Goal: Task Accomplishment & Management: Manage account settings

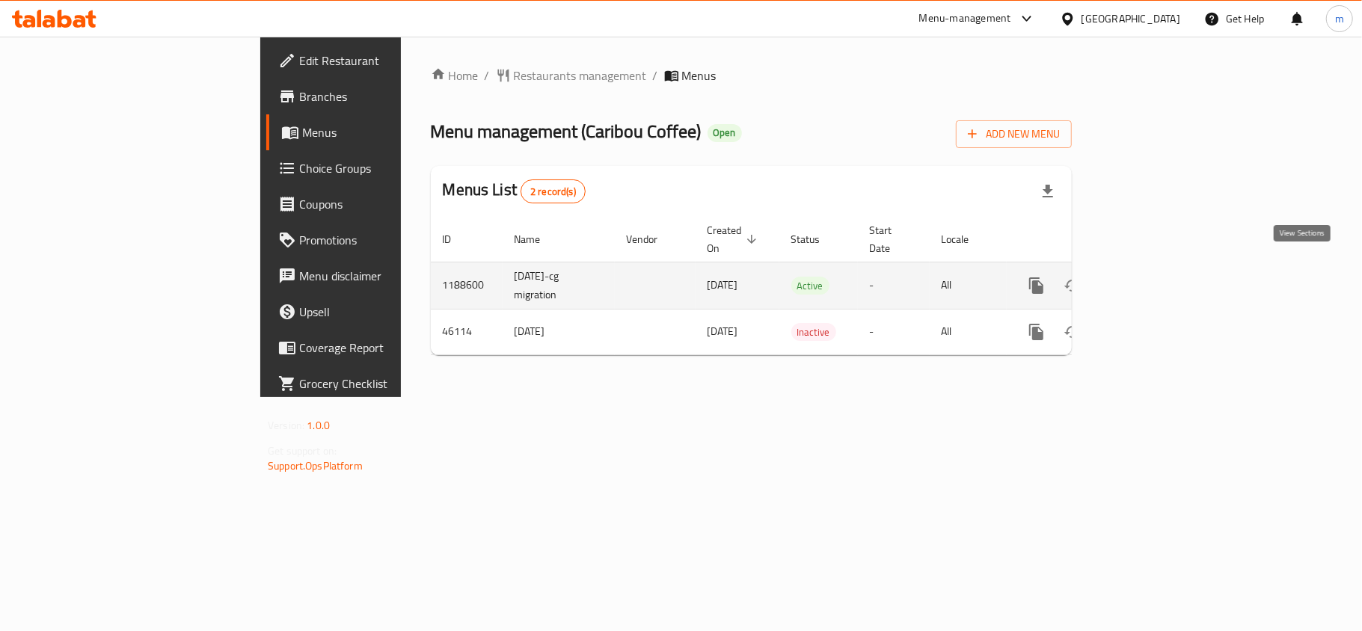
click at [1153, 277] on icon "enhanced table" at bounding box center [1144, 286] width 18 height 18
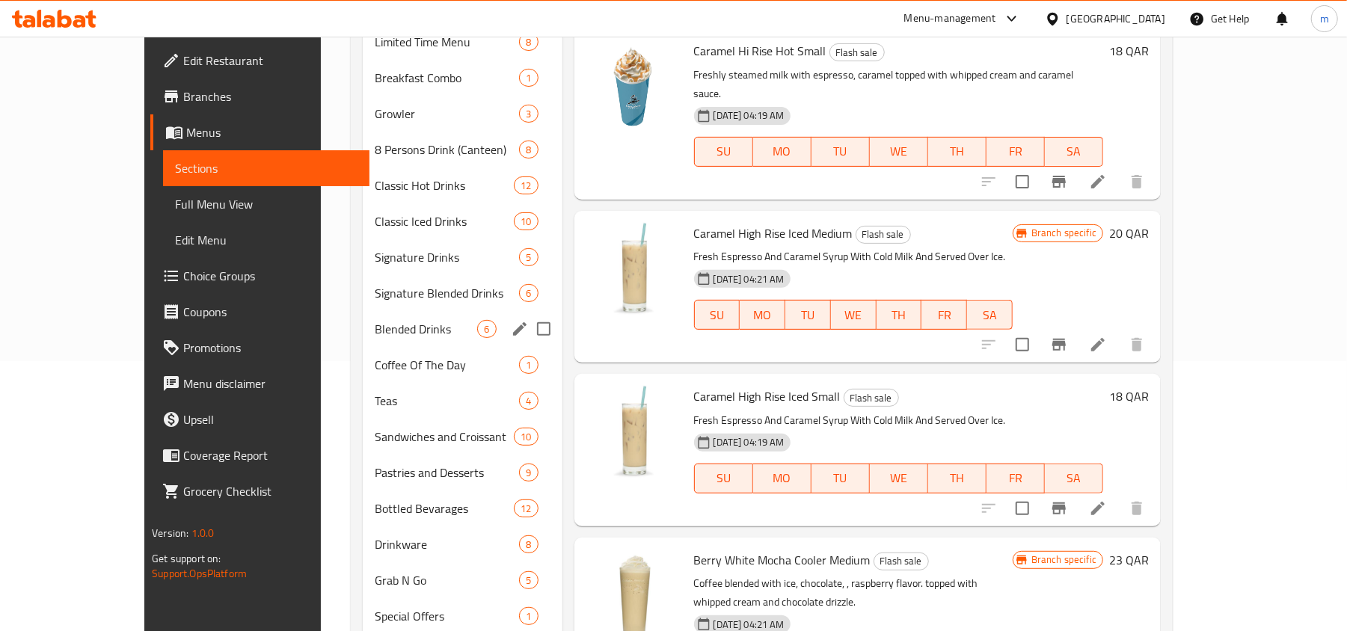
scroll to position [299, 0]
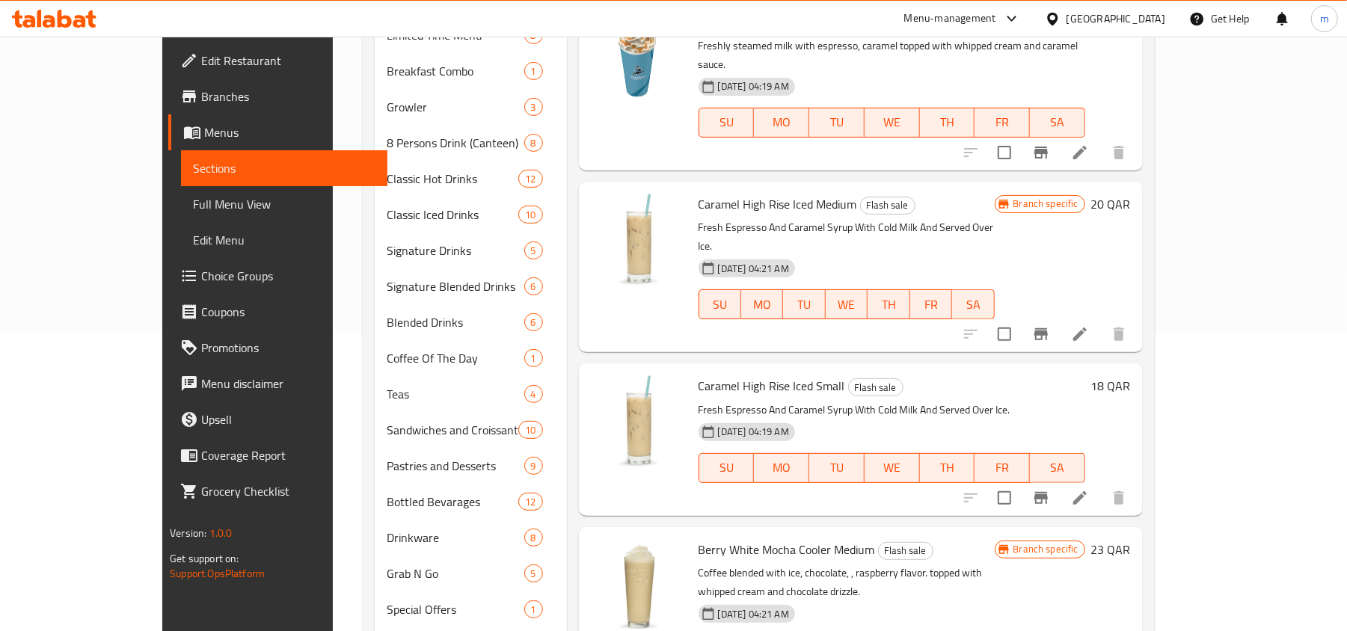
click at [201, 285] on span "Choice Groups" at bounding box center [288, 276] width 174 height 18
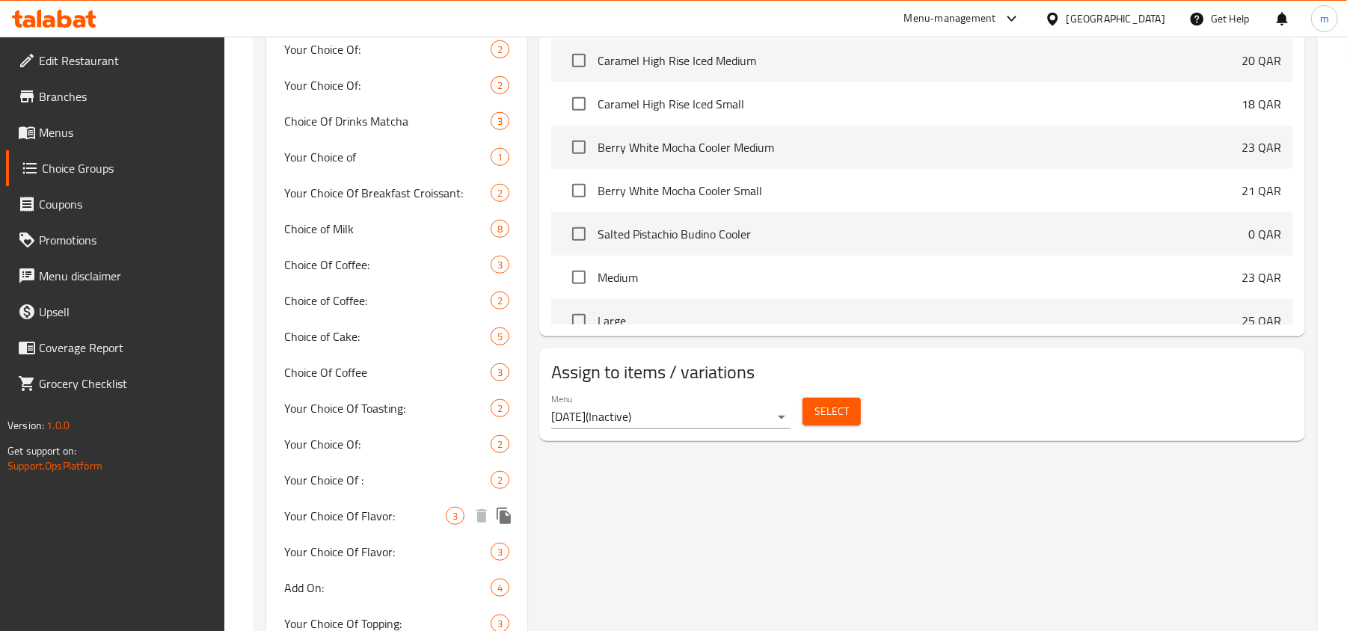
scroll to position [757, 0]
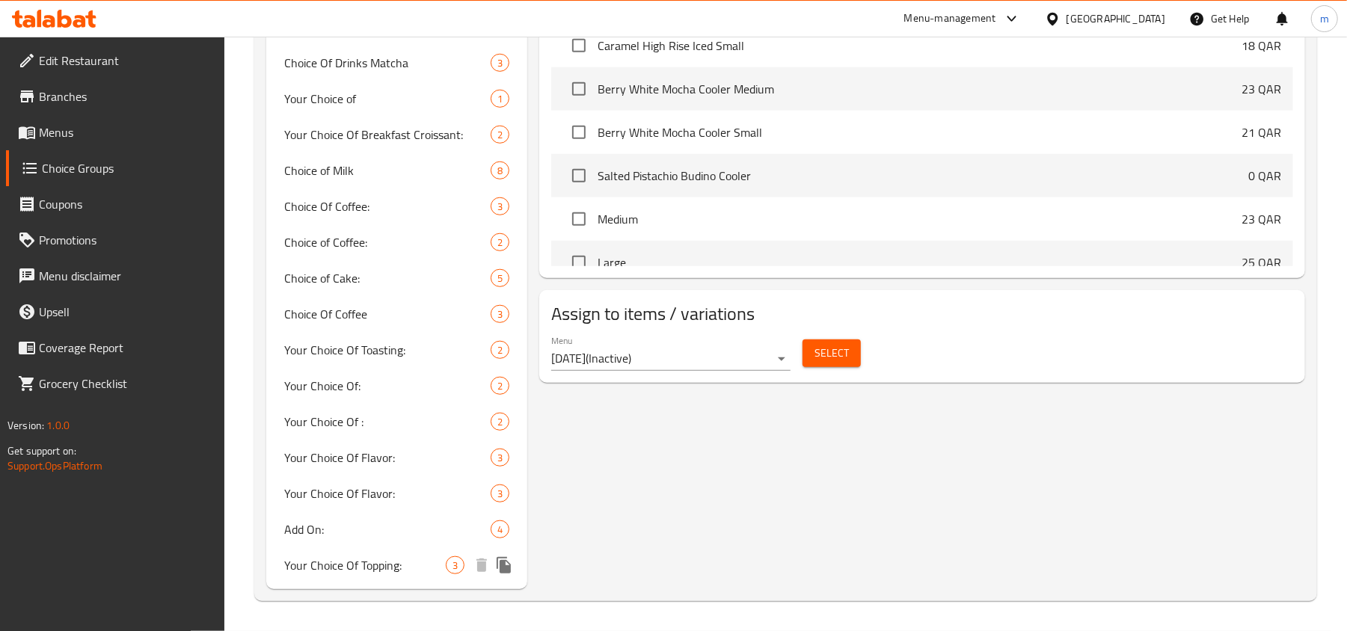
drag, startPoint x: 372, startPoint y: 565, endPoint x: 719, endPoint y: 473, distance: 359.2
click at [372, 565] on span "Your Choice Of Topping:" at bounding box center [365, 565] width 162 height 18
type input "Your Choice Of Topping:"
type input "اختيارك من الاضافات :"
type input "2"
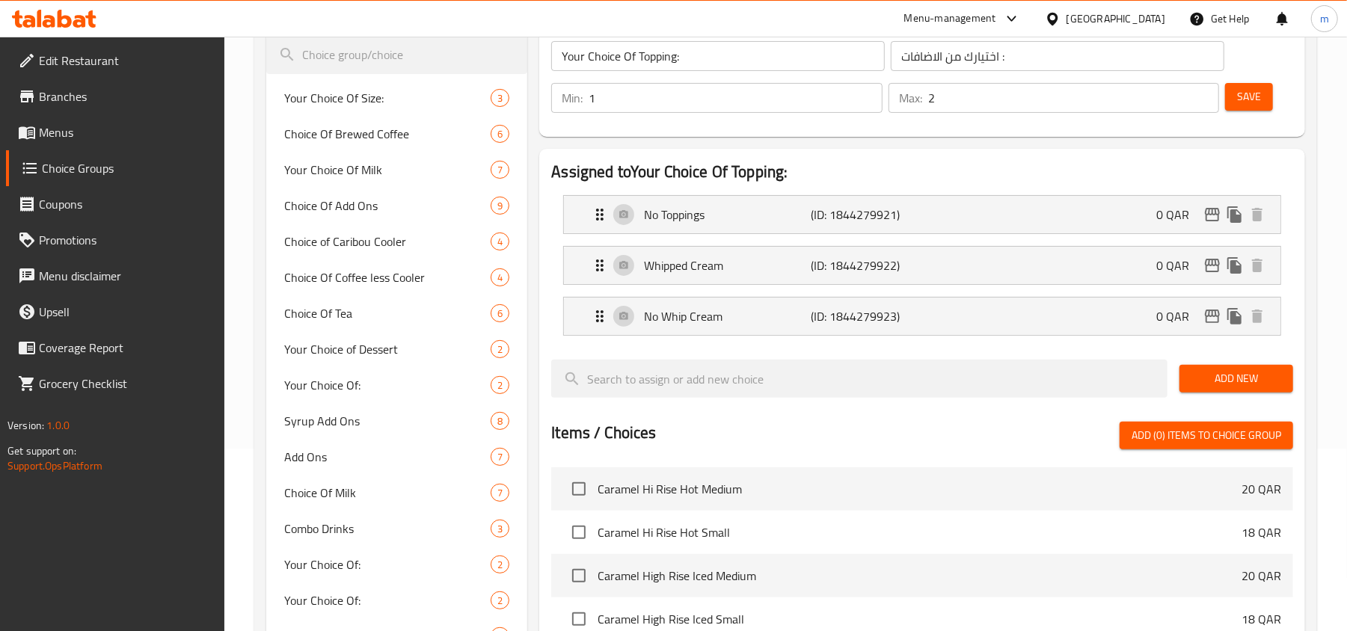
scroll to position [159, 0]
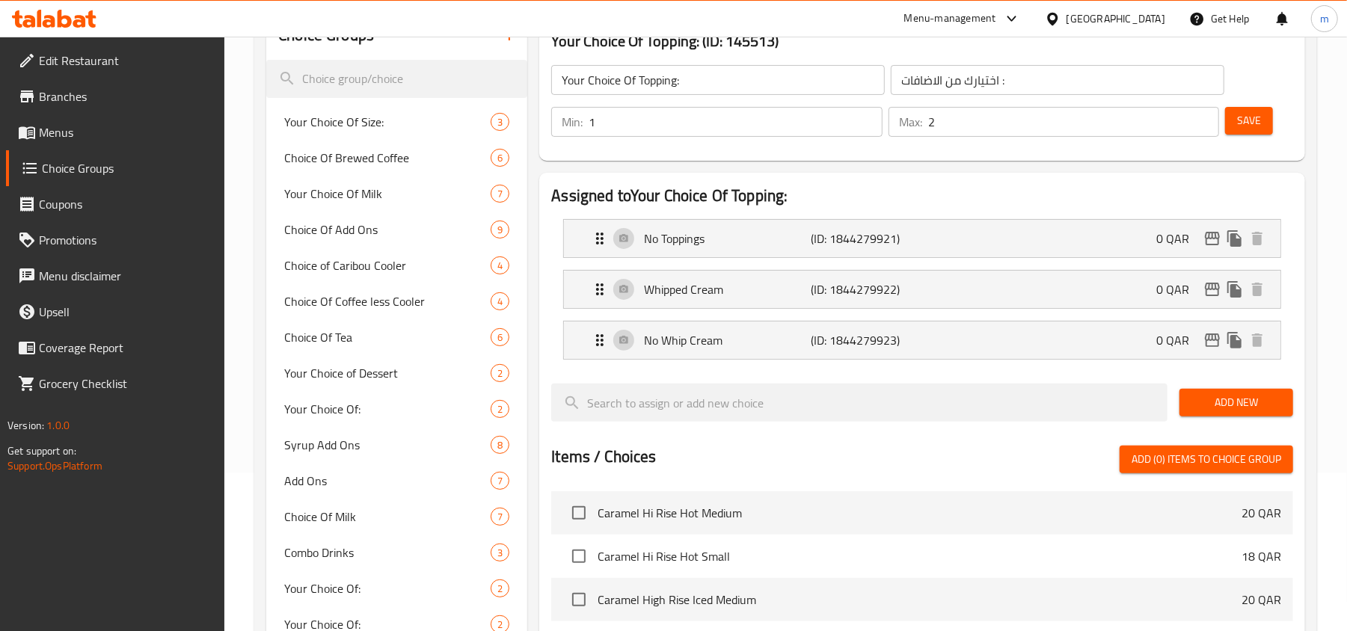
click at [1140, 30] on div "[GEOGRAPHIC_DATA]" at bounding box center [1105, 19] width 144 height 36
click at [1159, 12] on div "[GEOGRAPHIC_DATA]" at bounding box center [1116, 18] width 99 height 16
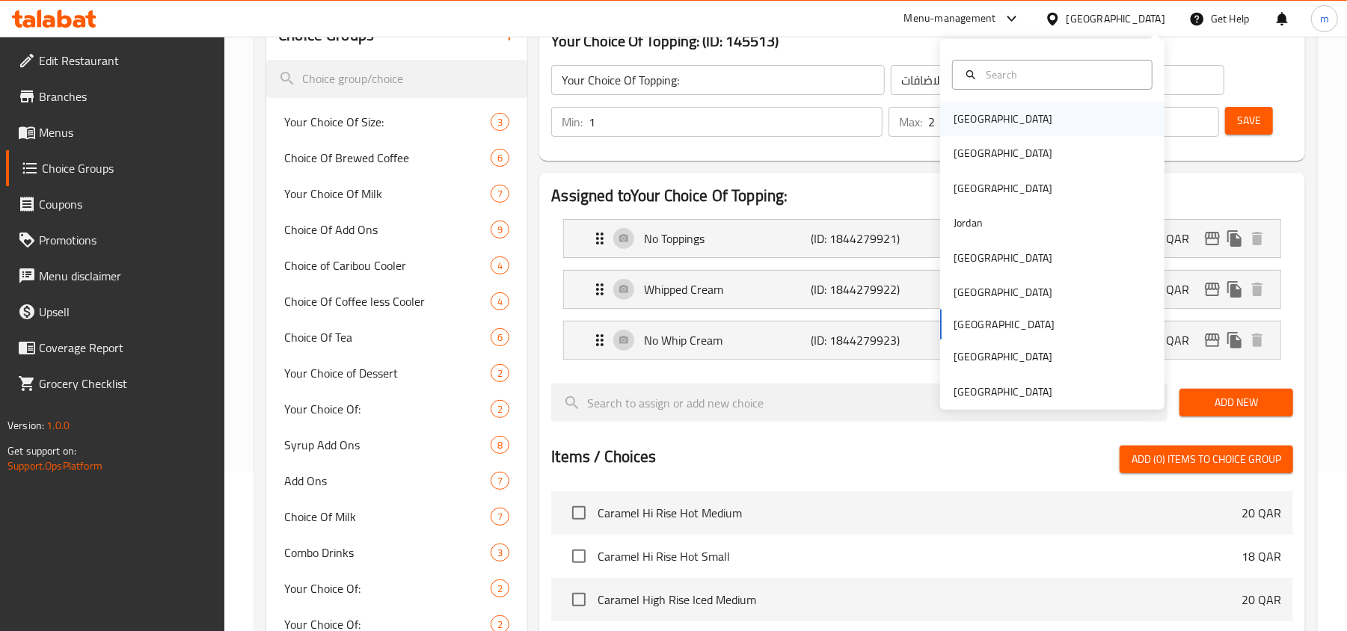
click at [977, 112] on div "[GEOGRAPHIC_DATA]" at bounding box center [1003, 119] width 123 height 34
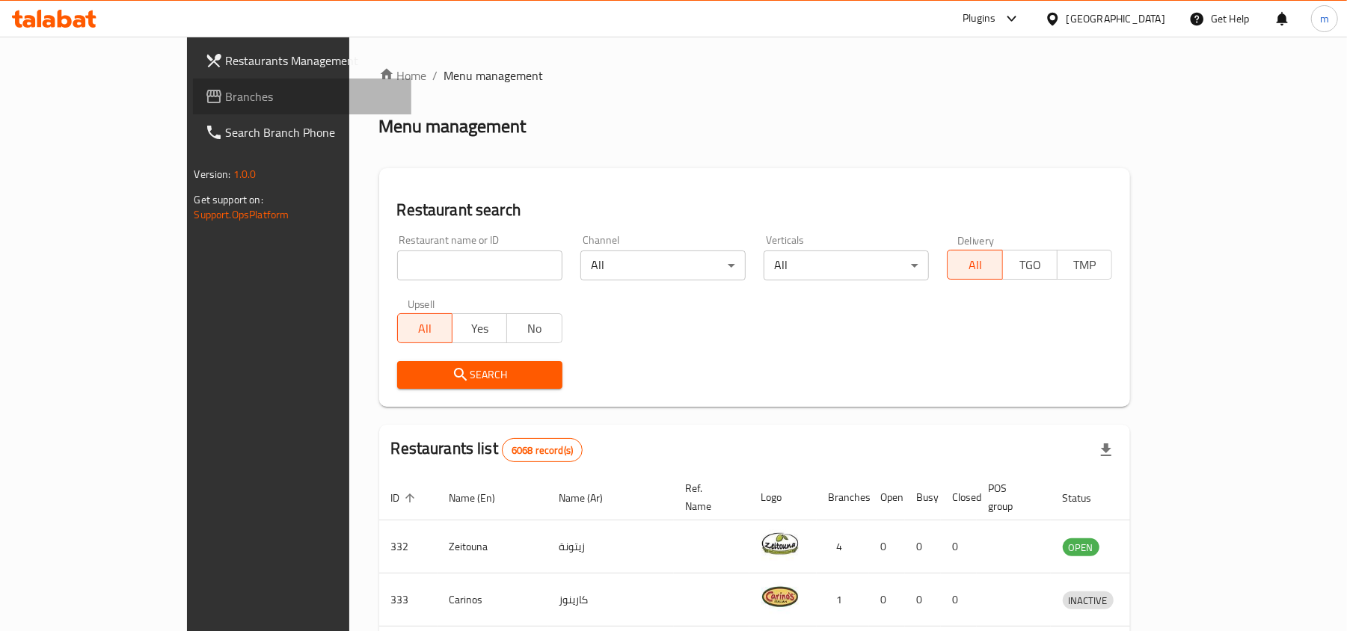
click at [226, 96] on span "Branches" at bounding box center [313, 97] width 174 height 18
